Goal: Task Accomplishment & Management: Use online tool/utility

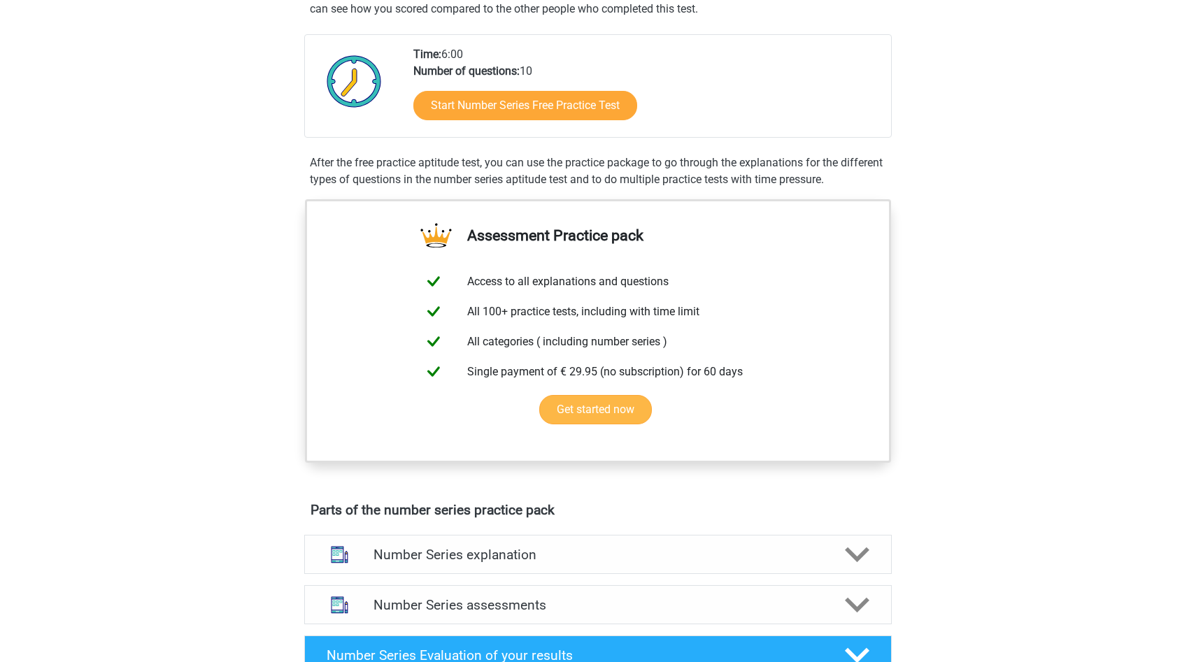
scroll to position [209, 0]
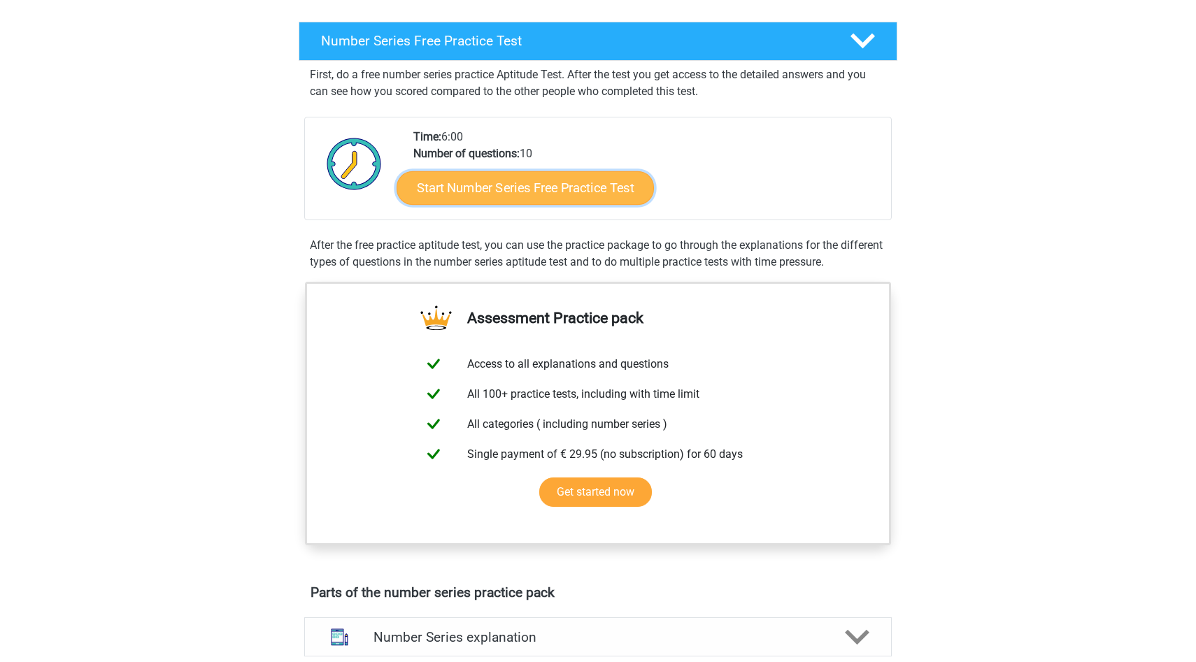
click at [571, 199] on link "Start Number Series Free Practice Test" at bounding box center [525, 188] width 257 height 34
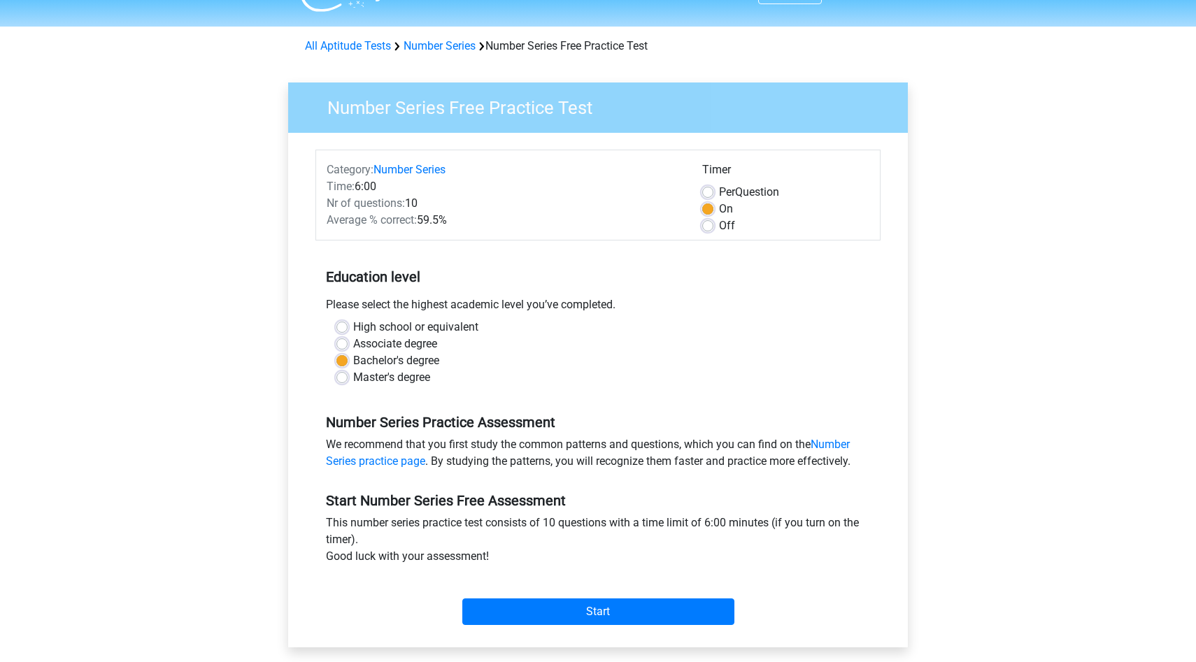
scroll to position [52, 0]
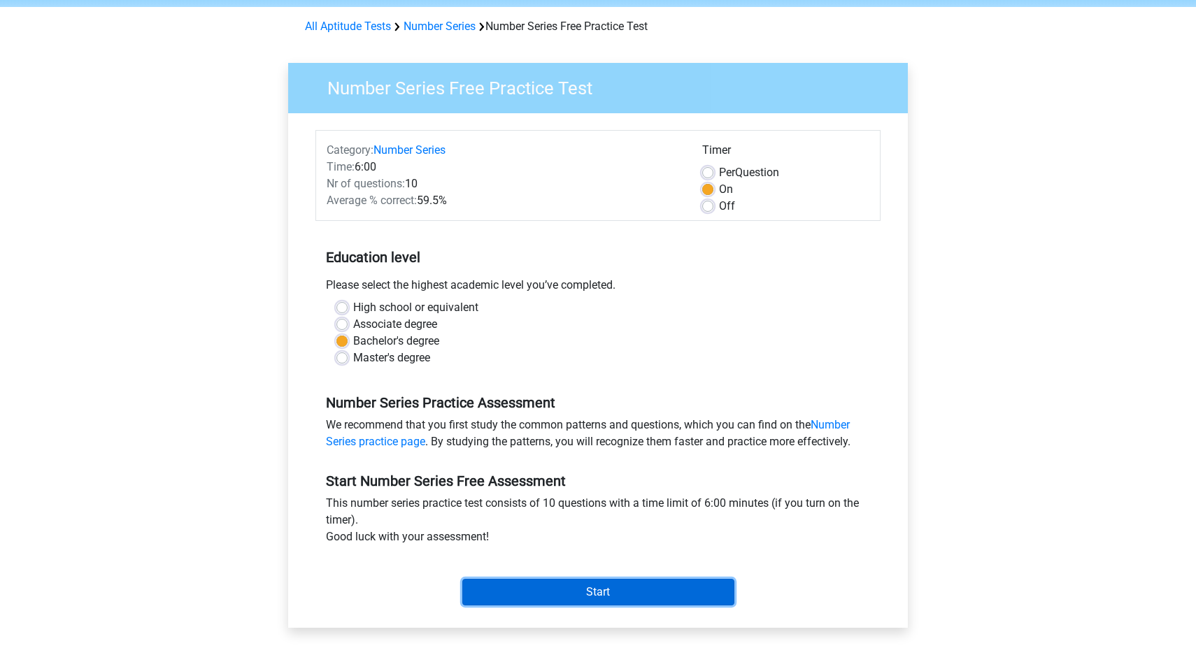
click at [606, 602] on input "Start" at bounding box center [598, 592] width 272 height 27
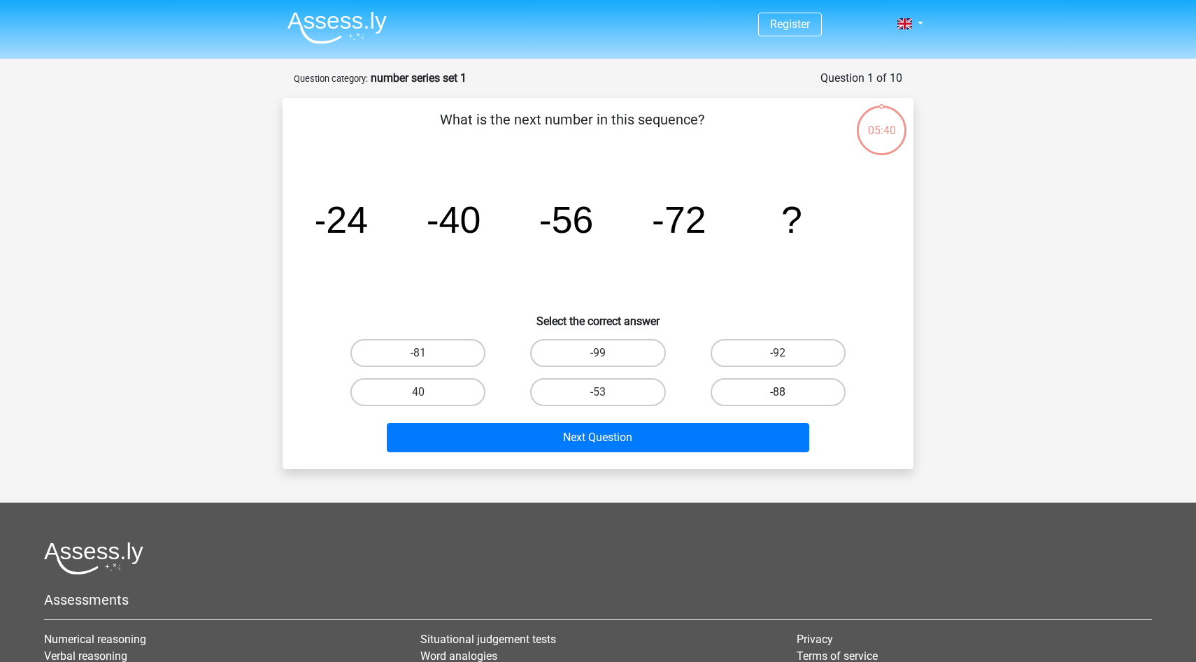
click at [771, 391] on label "-88" at bounding box center [778, 392] width 135 height 28
click at [778, 392] on input "-88" at bounding box center [782, 396] width 9 height 9
radio input "true"
click at [706, 464] on div "What is the next number in this sequence? image/svg+xml -24 -40 -56 -72 ? Selec…" at bounding box center [598, 283] width 631 height 371
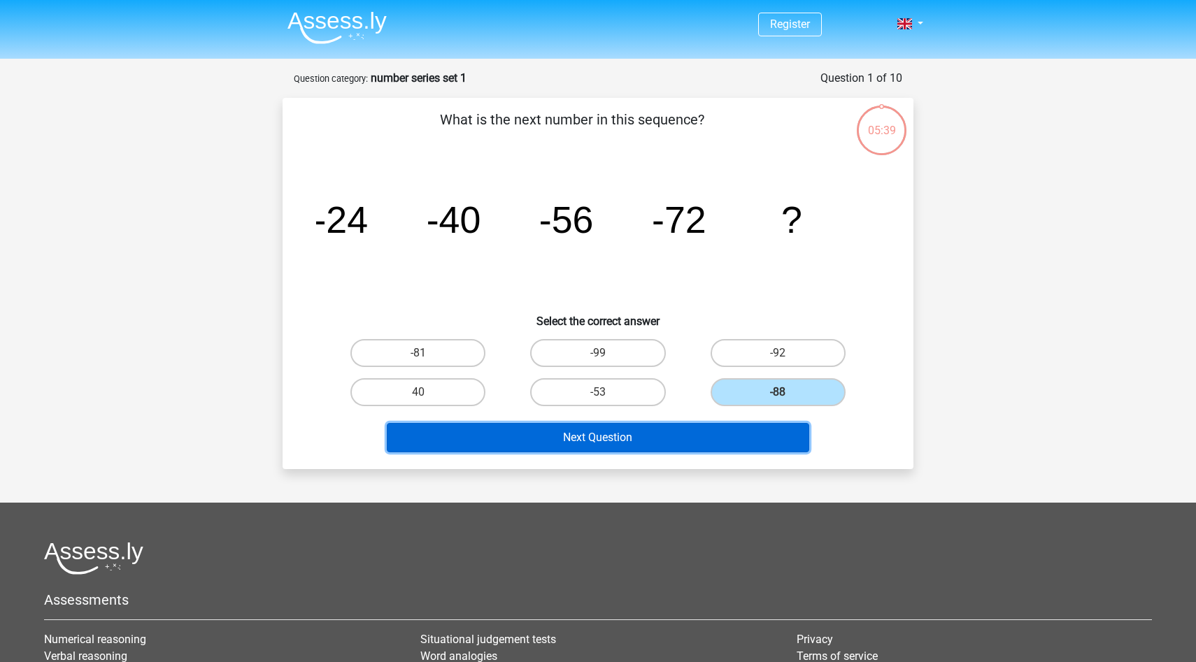
click at [706, 443] on button "Next Question" at bounding box center [598, 437] width 423 height 29
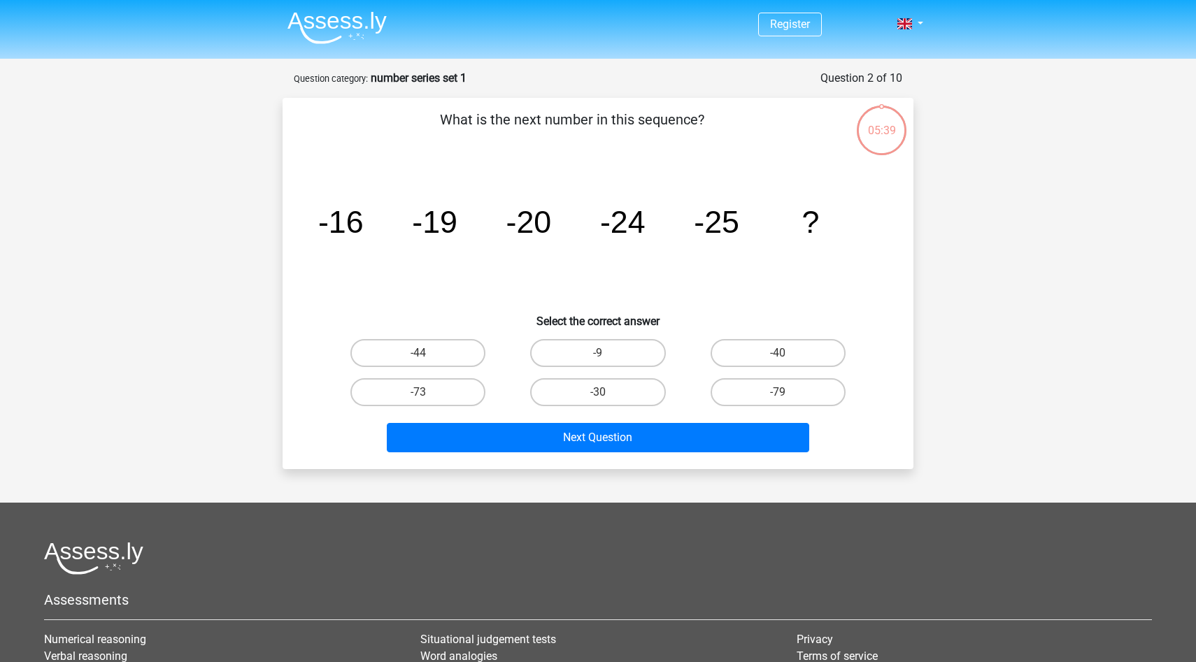
scroll to position [70, 0]
